Goal: Information Seeking & Learning: Learn about a topic

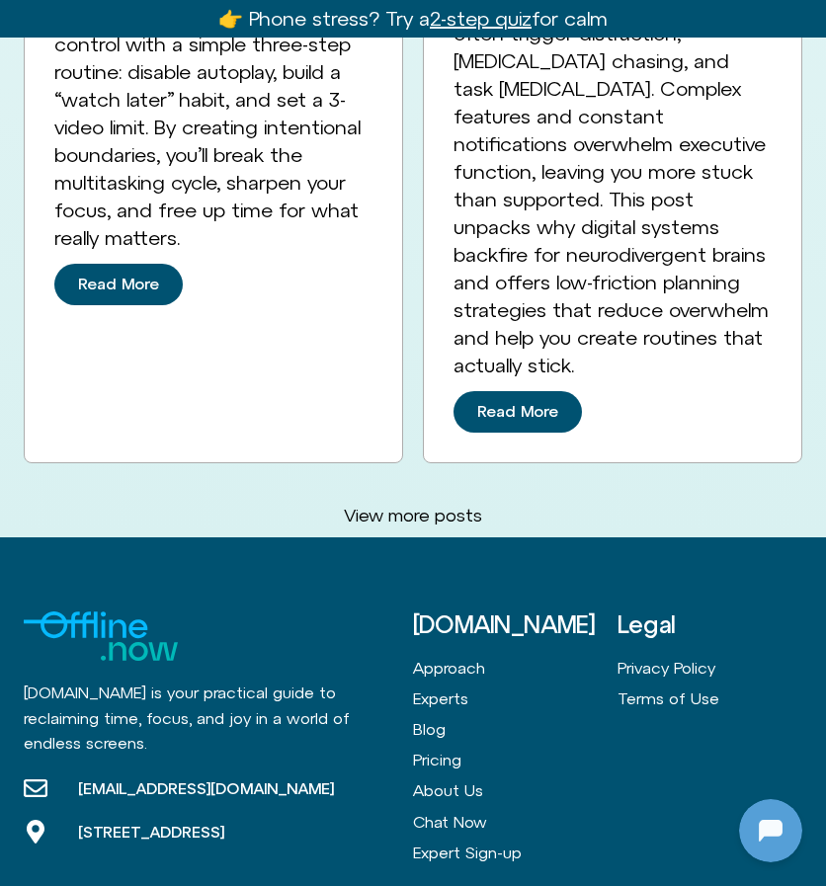
scroll to position [6422, 0]
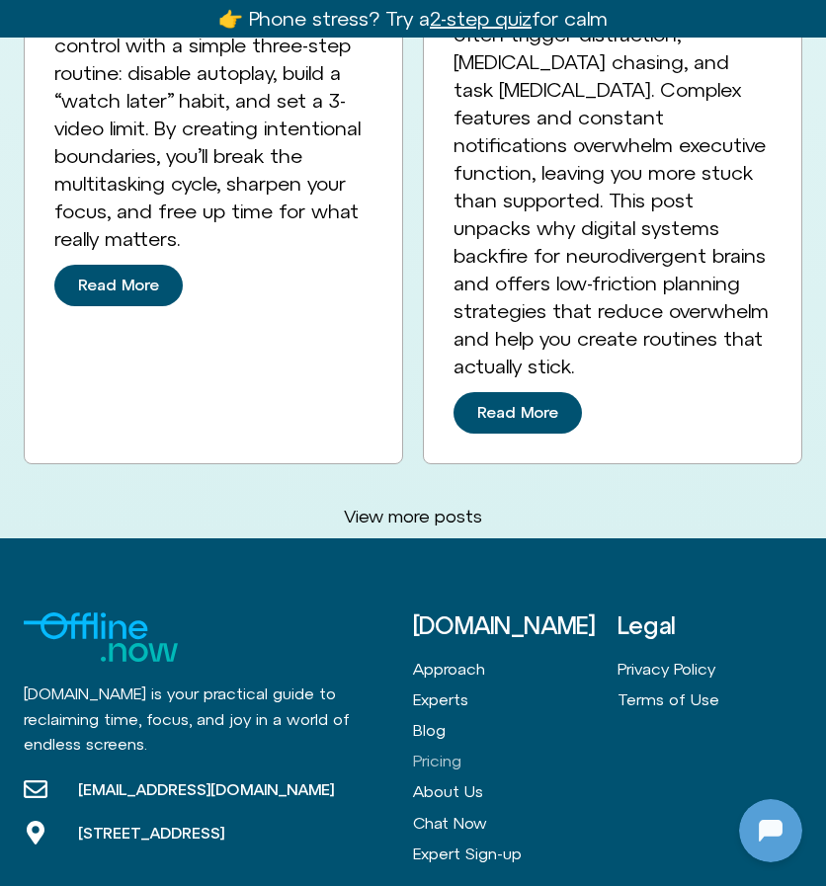
click at [437, 746] on link "Pricing" at bounding box center [505, 761] width 185 height 31
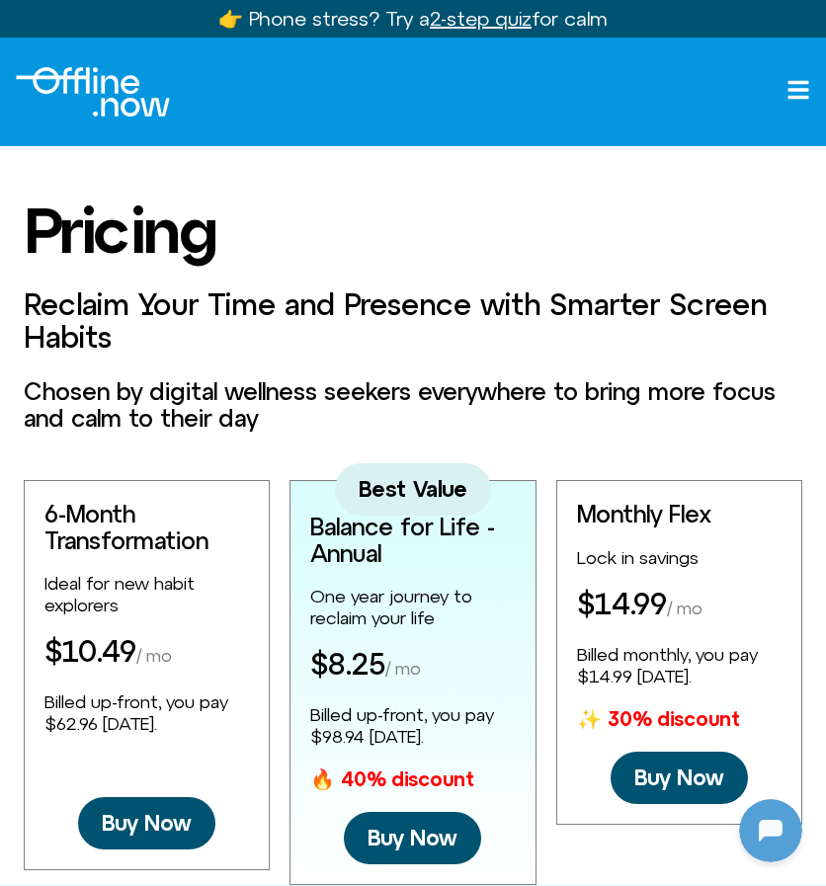
click at [123, 98] on img "Logo" at bounding box center [93, 91] width 154 height 49
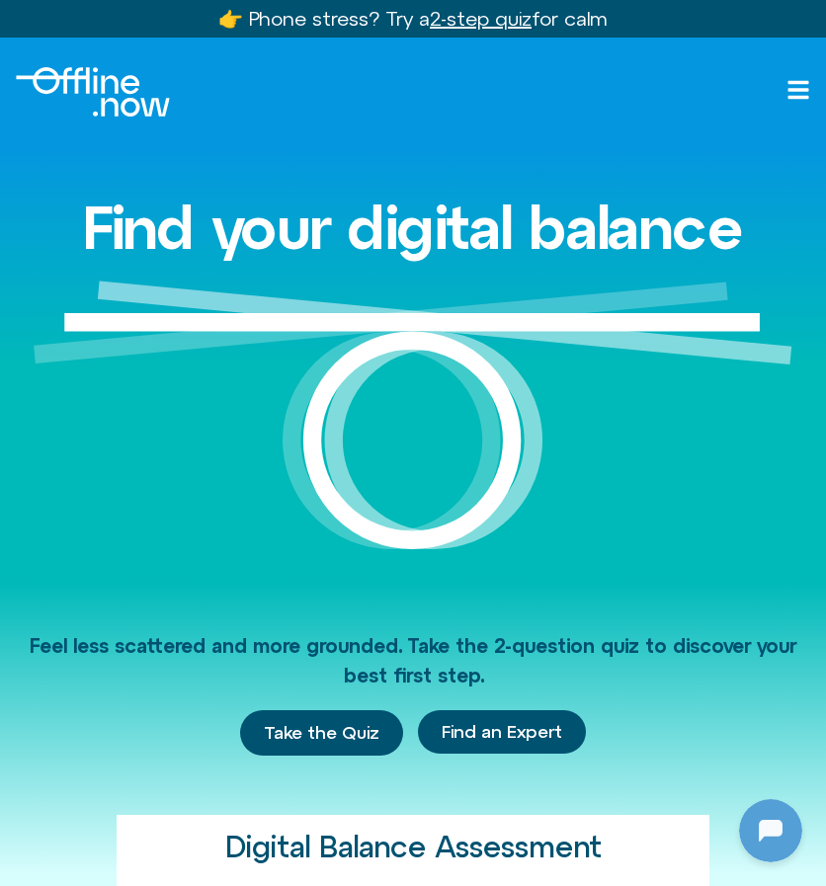
click at [798, 90] on icon "Open menu" at bounding box center [799, 90] width 21 height 18
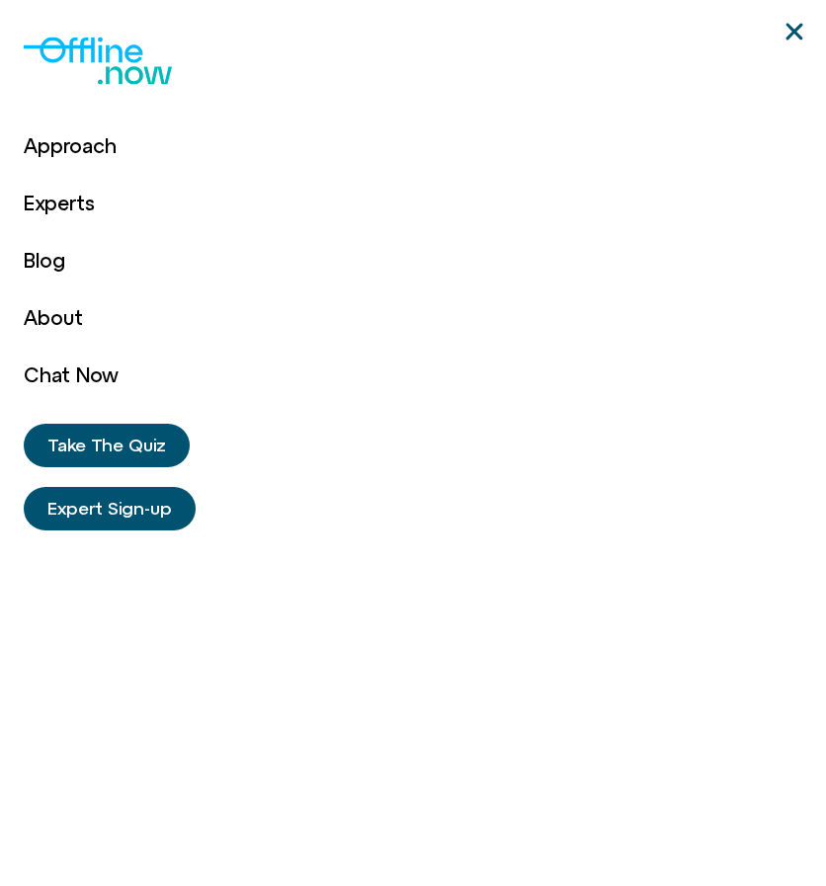
click at [798, 35] on use "Close" at bounding box center [794, 31] width 17 height 17
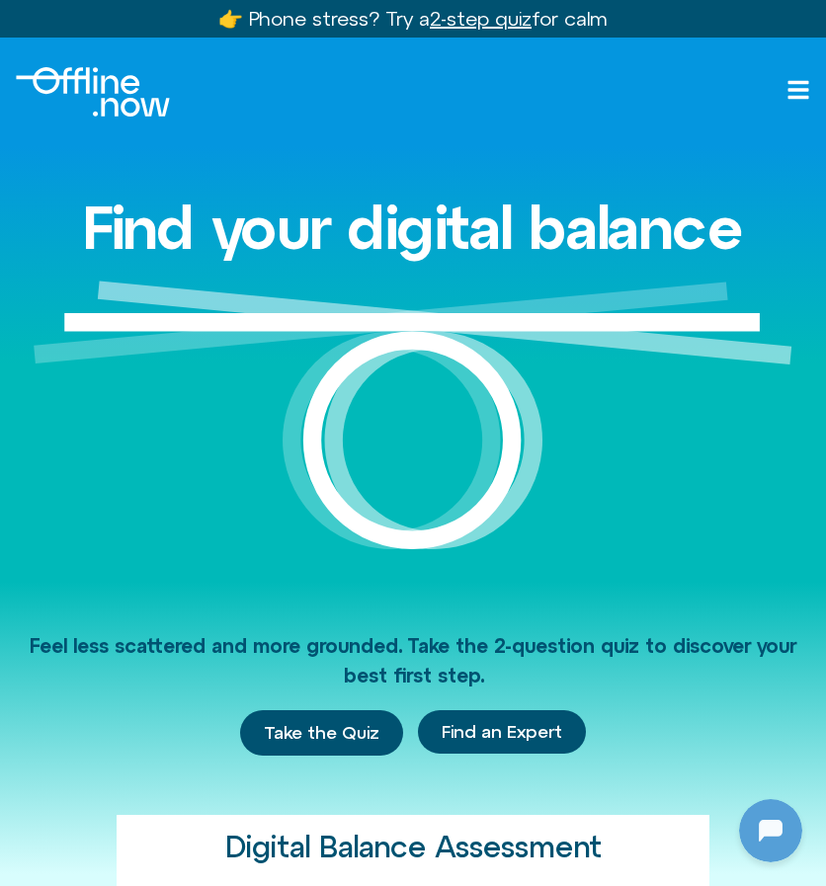
click at [803, 96] on icon "Open menu" at bounding box center [799, 90] width 21 height 18
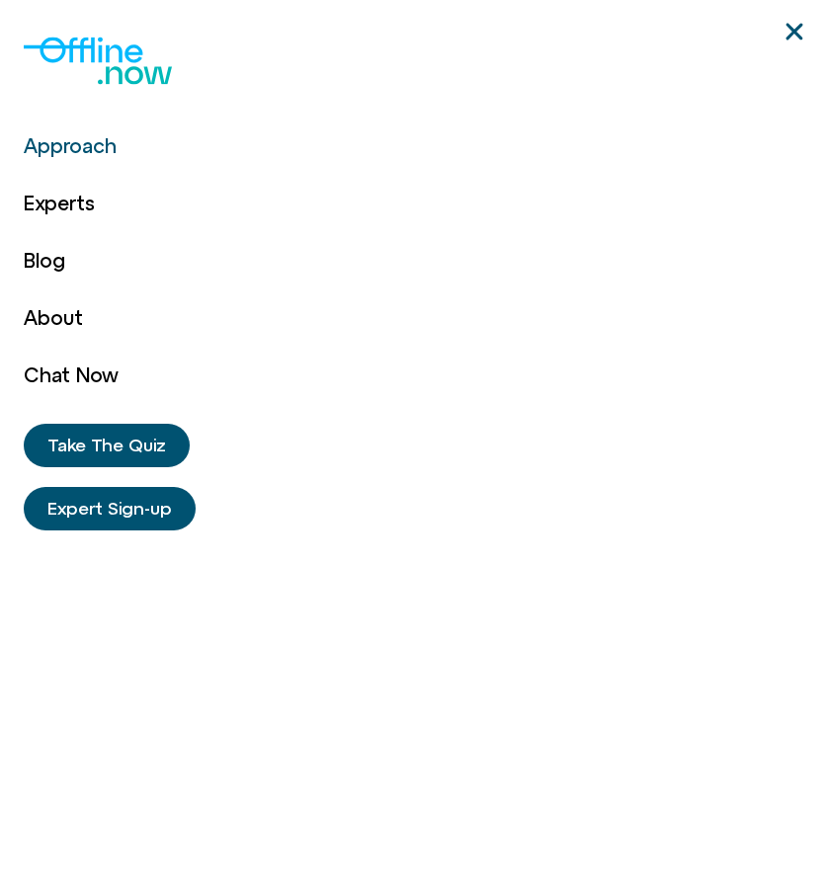
click at [70, 145] on link "Approach" at bounding box center [71, 146] width 95 height 57
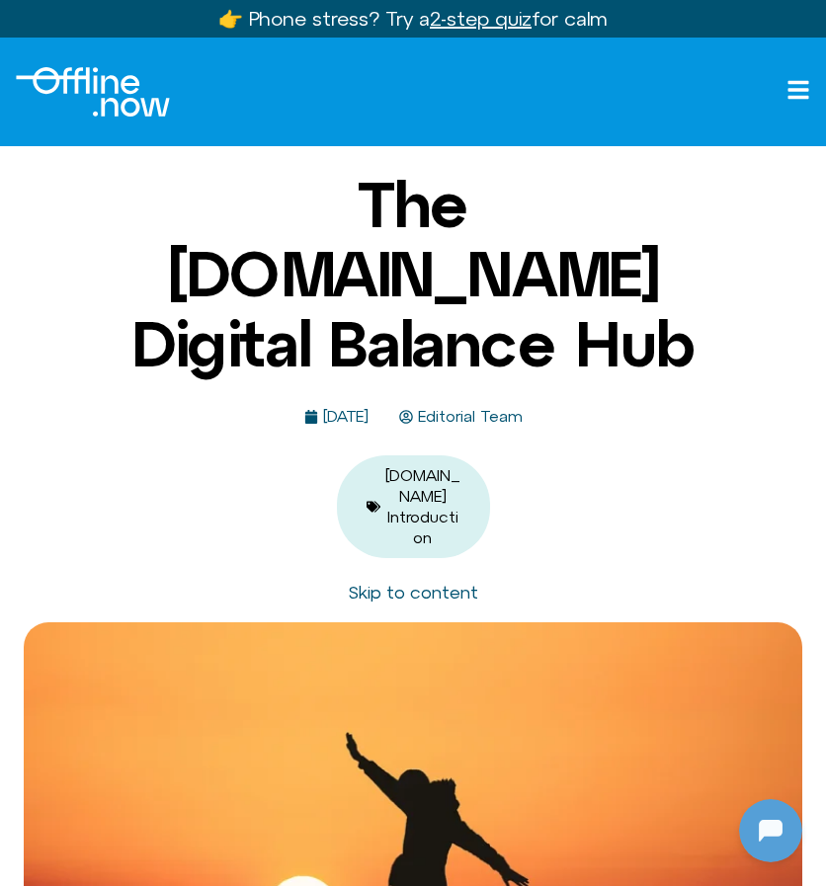
click at [797, 82] on icon "Open menu" at bounding box center [799, 90] width 21 height 18
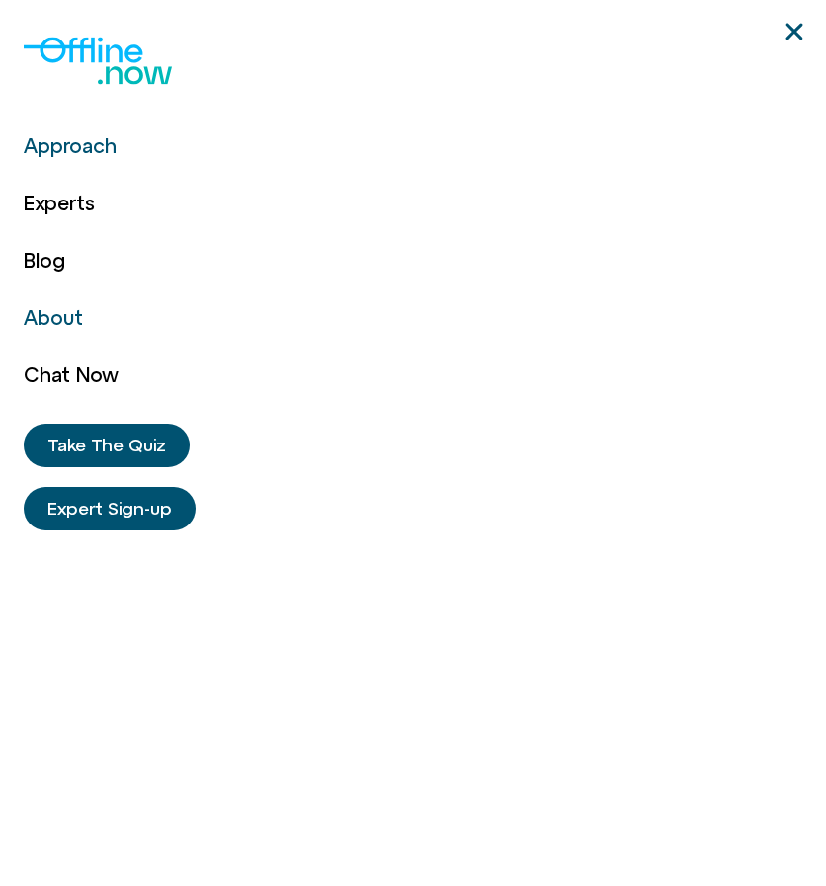
click at [55, 318] on link "About" at bounding box center [71, 318] width 95 height 57
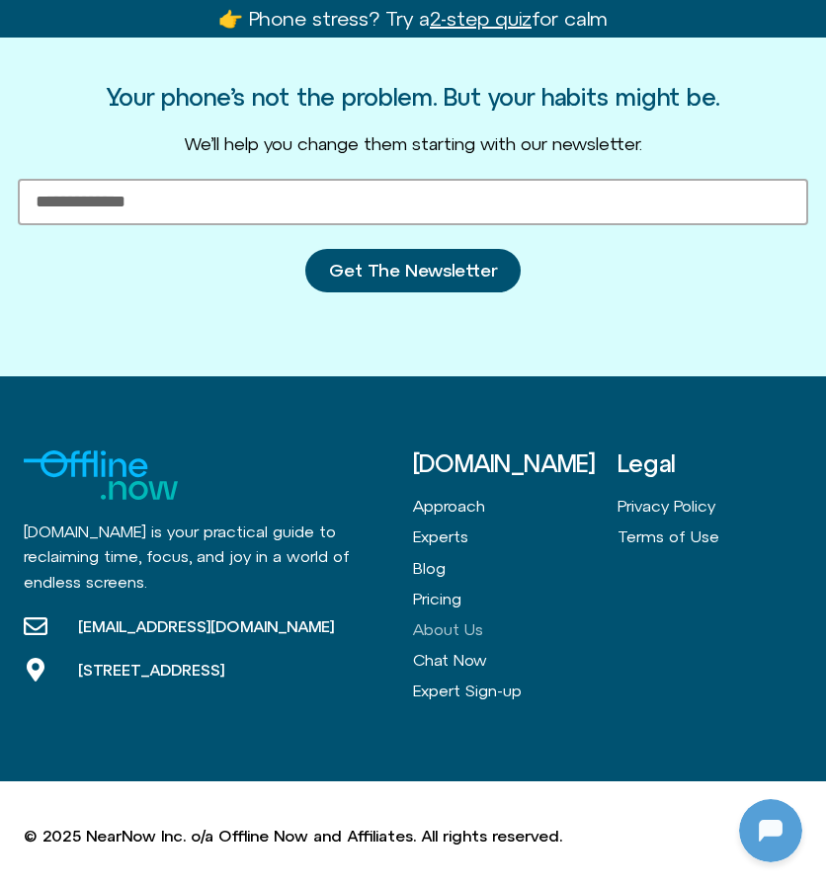
scroll to position [1773, 0]
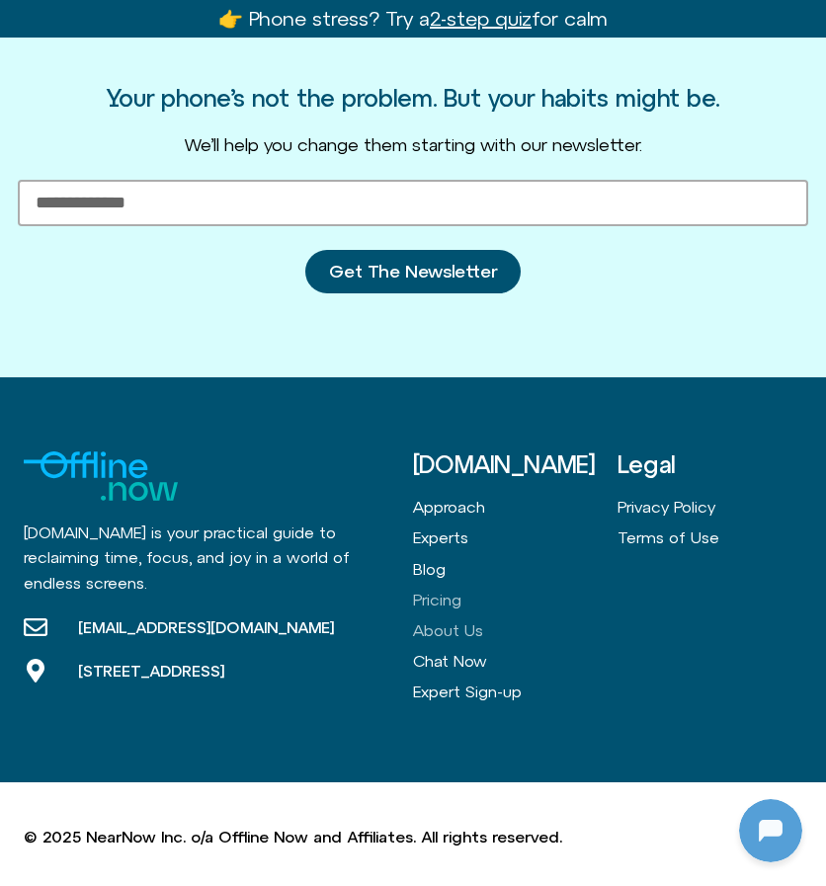
click at [432, 600] on link "Pricing" at bounding box center [505, 600] width 185 height 31
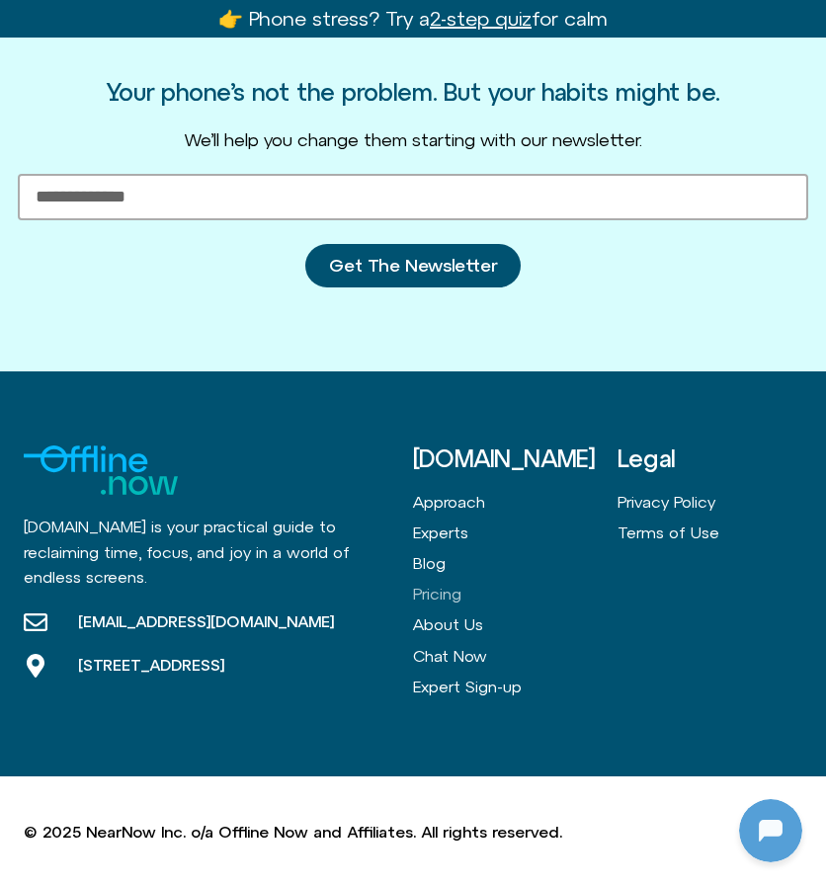
scroll to position [888, 0]
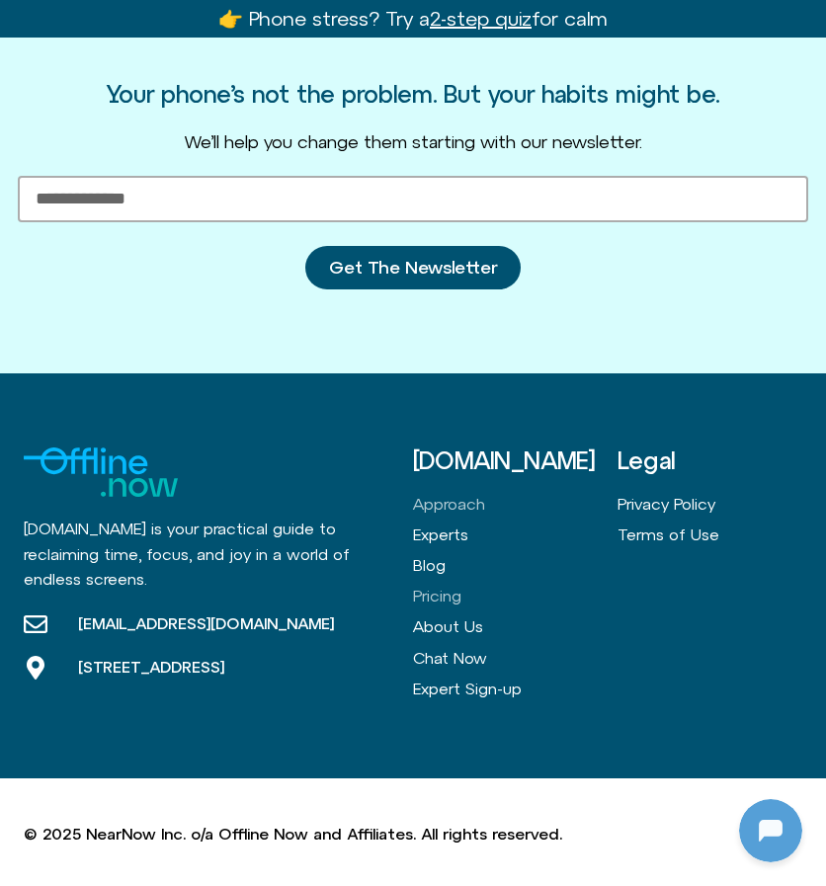
click at [449, 502] on link "Approach" at bounding box center [505, 504] width 185 height 31
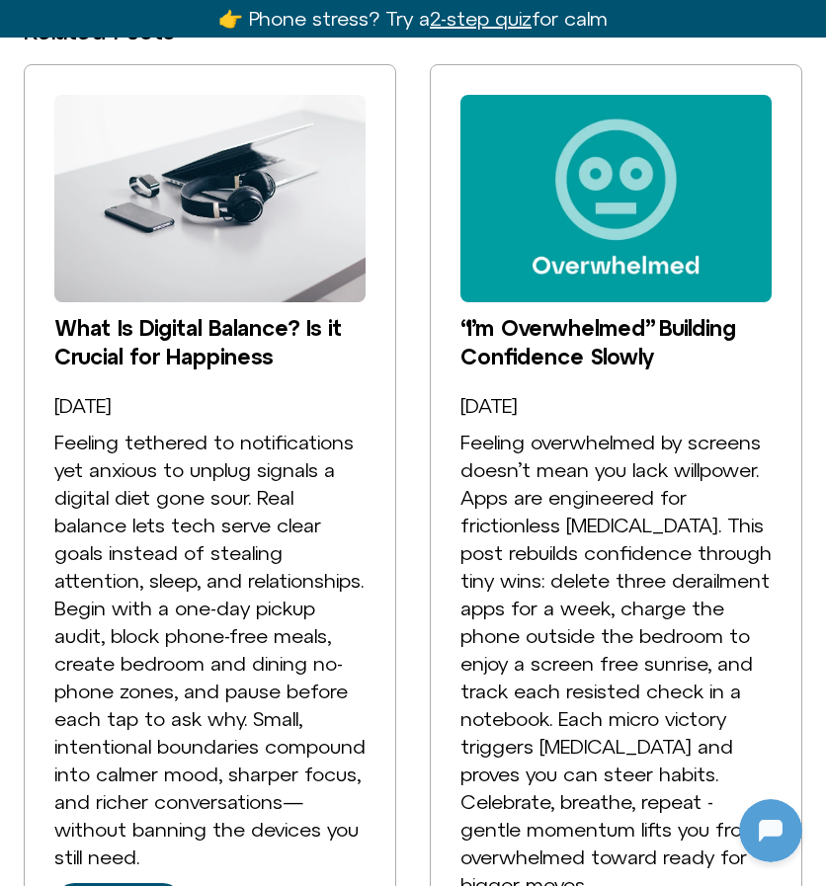
scroll to position [4126, 0]
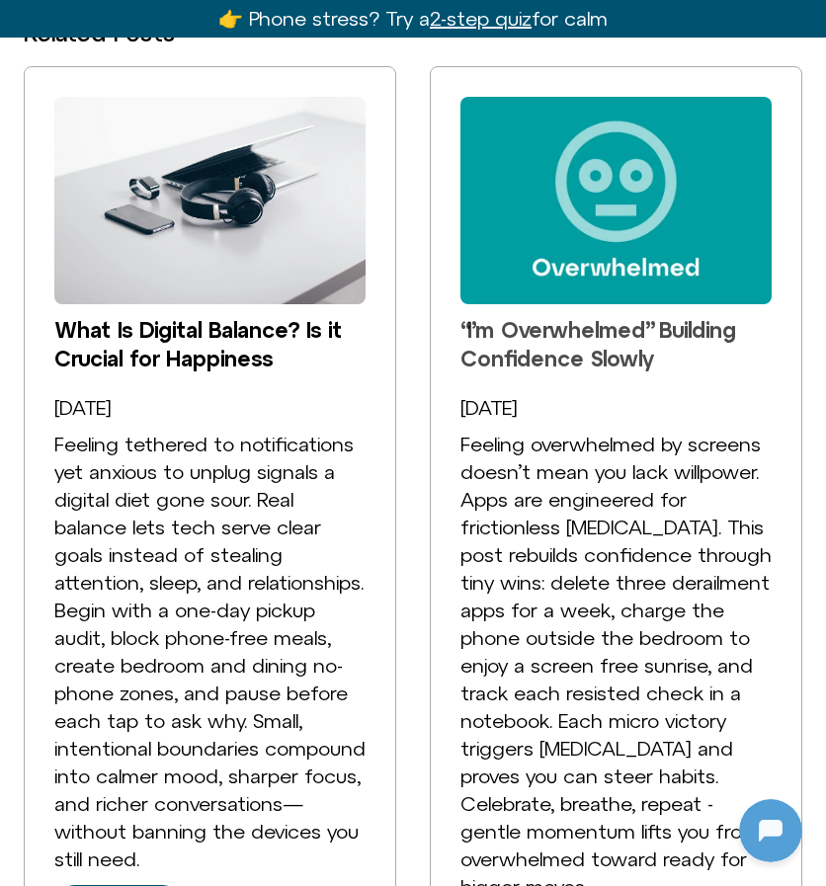
click at [570, 333] on link "“I’m Overwhelmed” Building Confidence Slowly" at bounding box center [598, 344] width 276 height 54
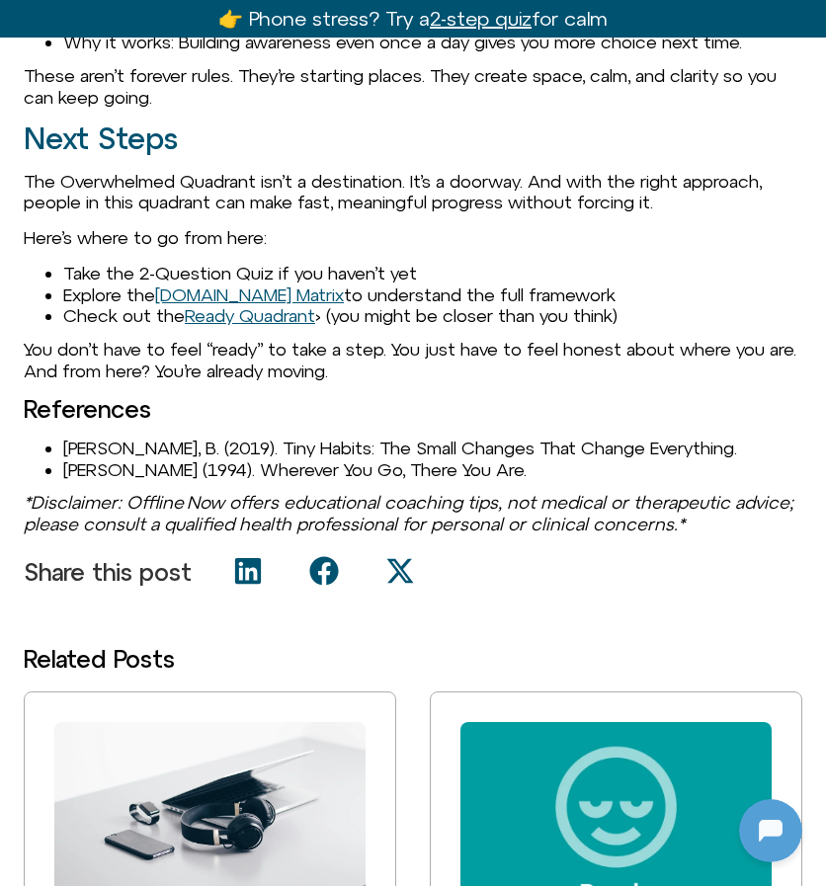
scroll to position [2432, 0]
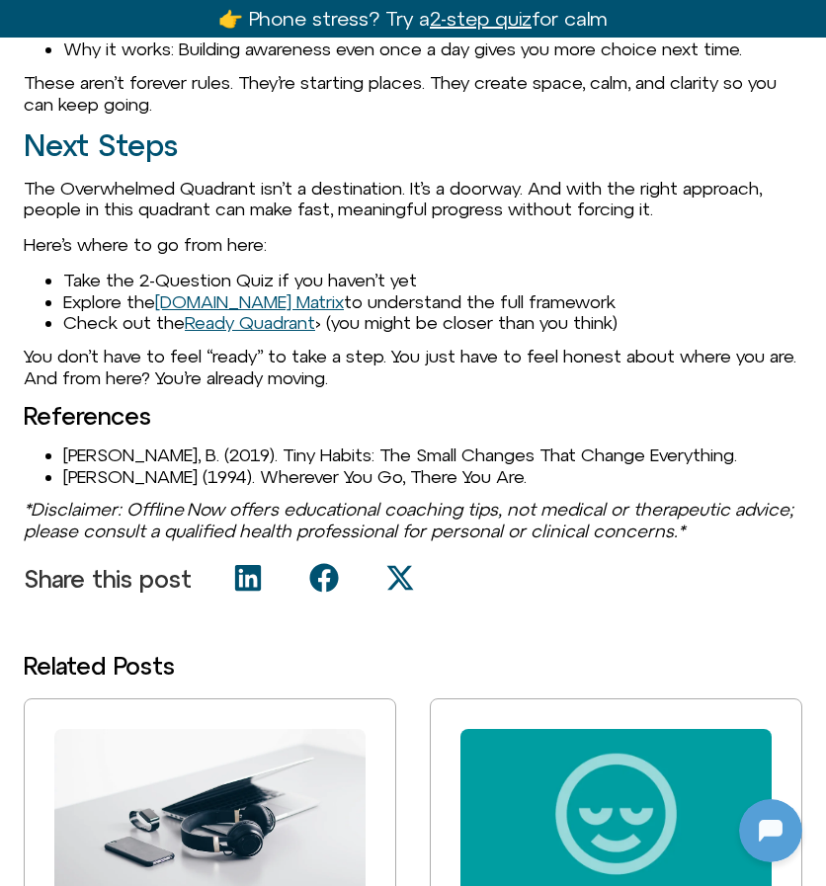
click at [211, 291] on link "Offline.now Matrix" at bounding box center [249, 301] width 189 height 21
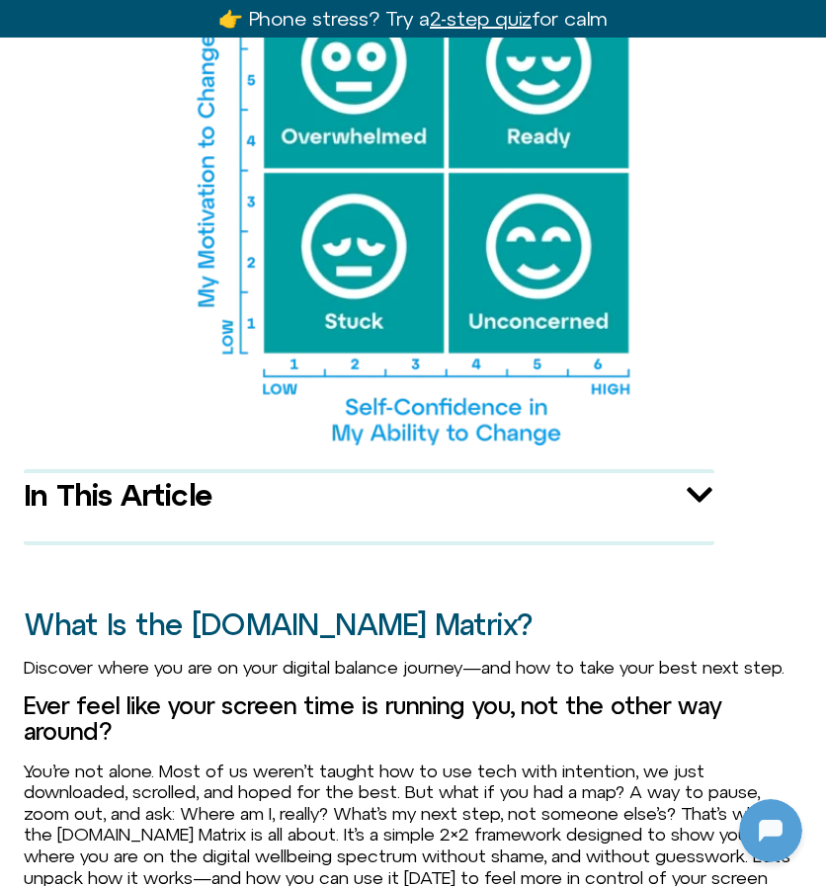
scroll to position [590, 0]
